Goal: Find specific page/section: Find specific page/section

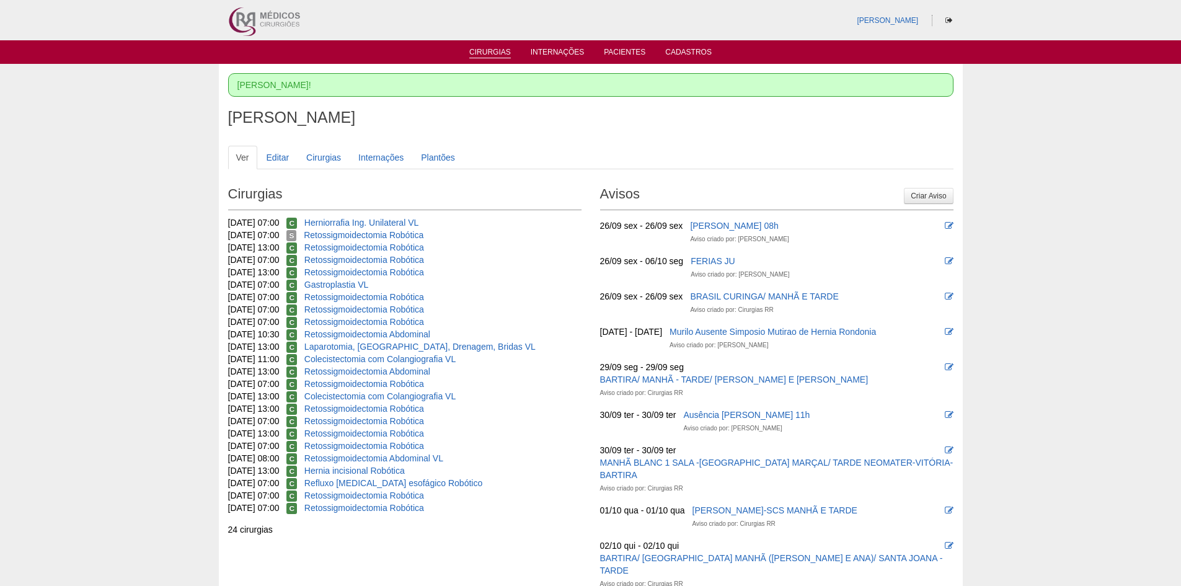
click at [490, 50] on link "Cirurgias" at bounding box center [490, 53] width 42 height 11
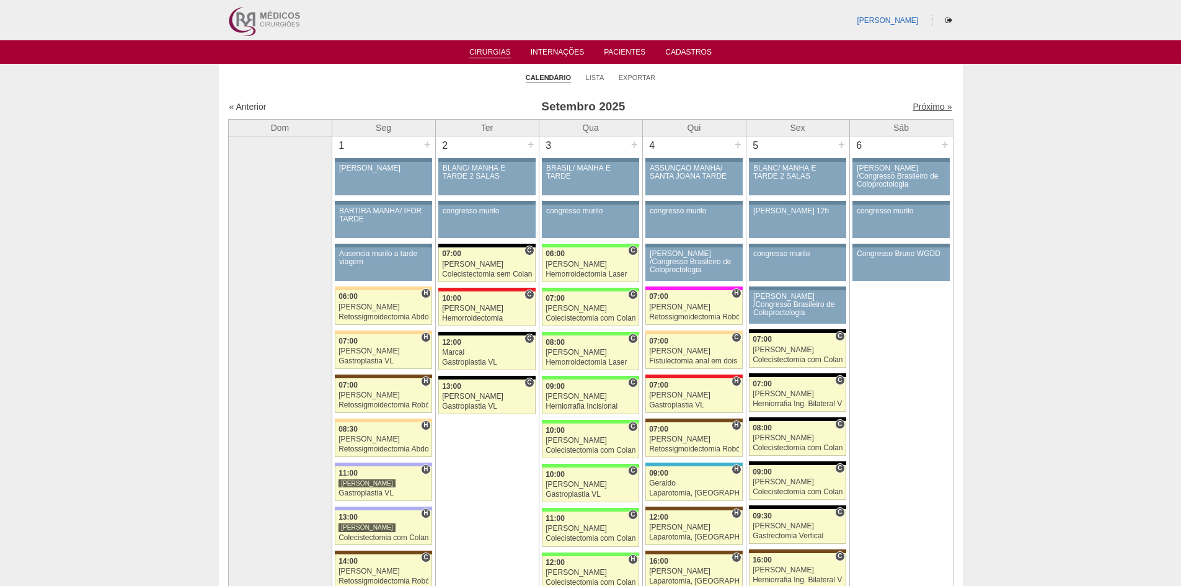
click at [920, 106] on link "Próximo »" at bounding box center [932, 107] width 39 height 10
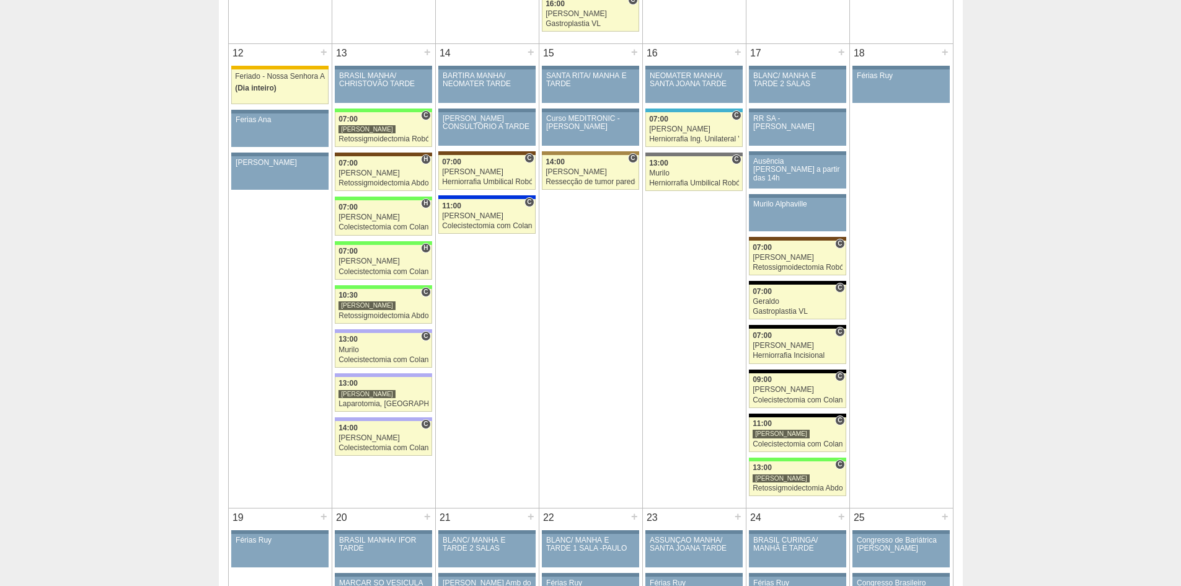
scroll to position [930, 0]
